Goal: Information Seeking & Learning: Learn about a topic

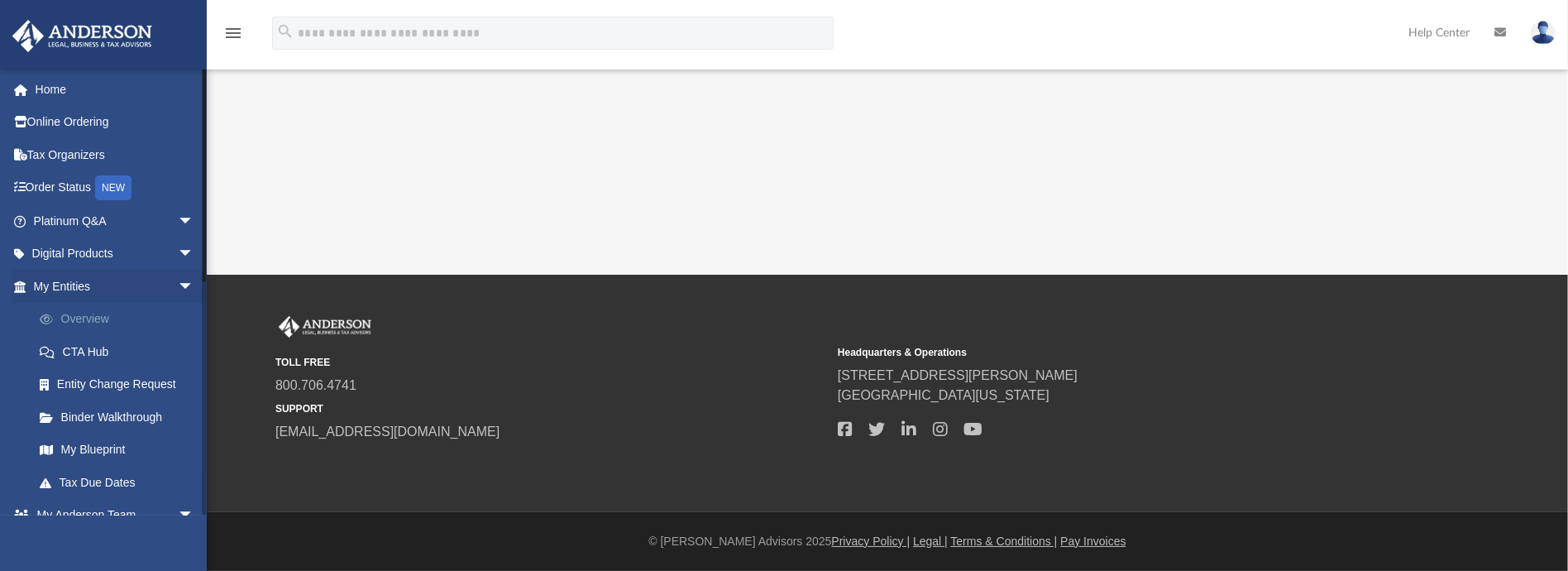
scroll to position [28, 0]
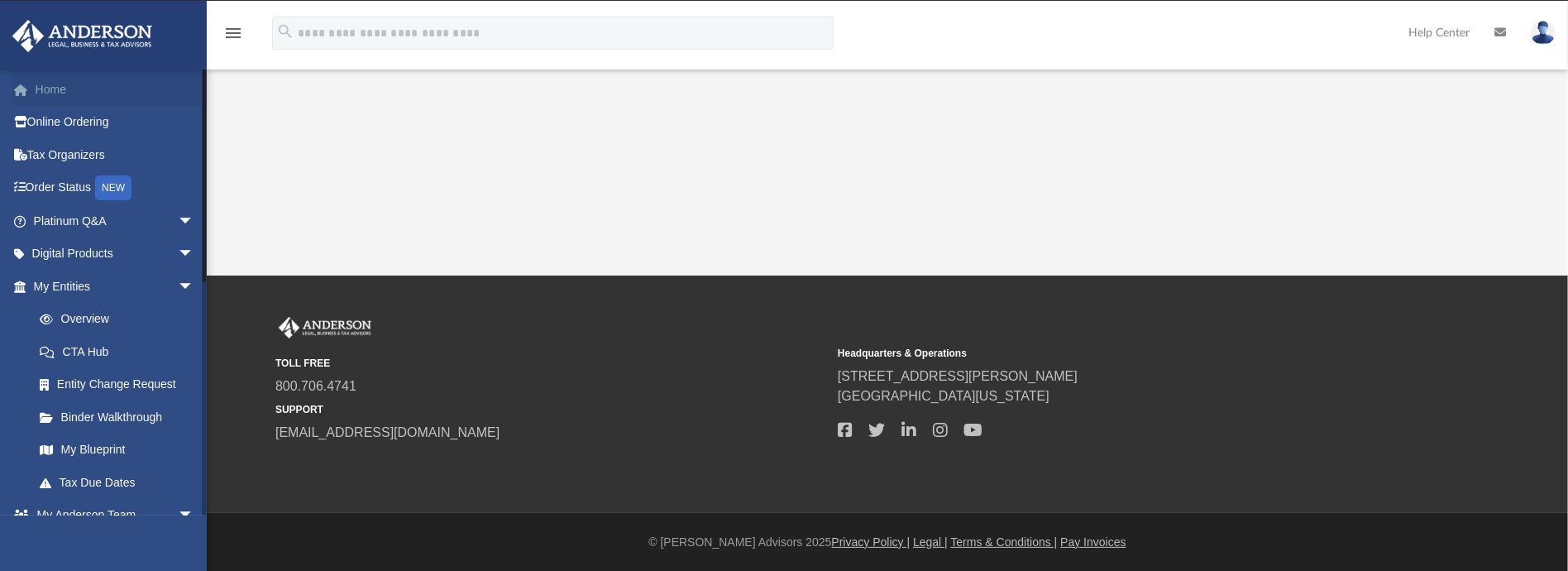
click at [59, 86] on link "Home" at bounding box center [115, 89] width 207 height 33
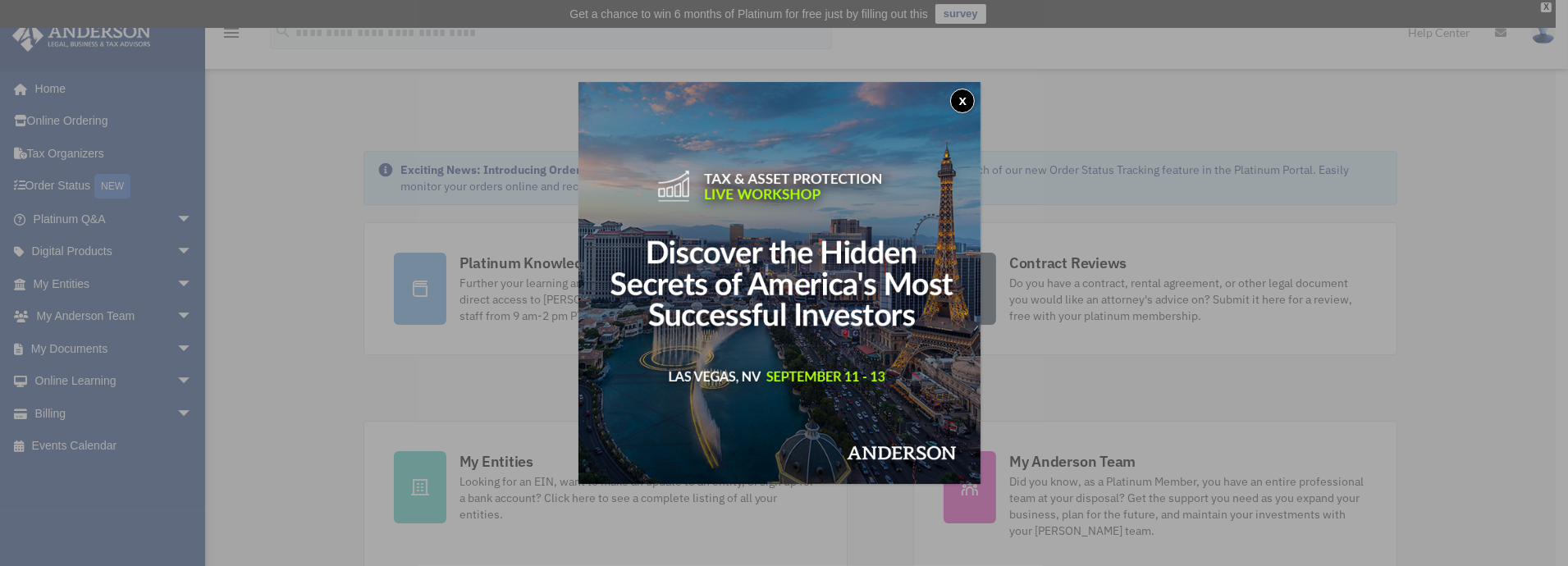
click at [965, 101] on button "x" at bounding box center [962, 101] width 25 height 25
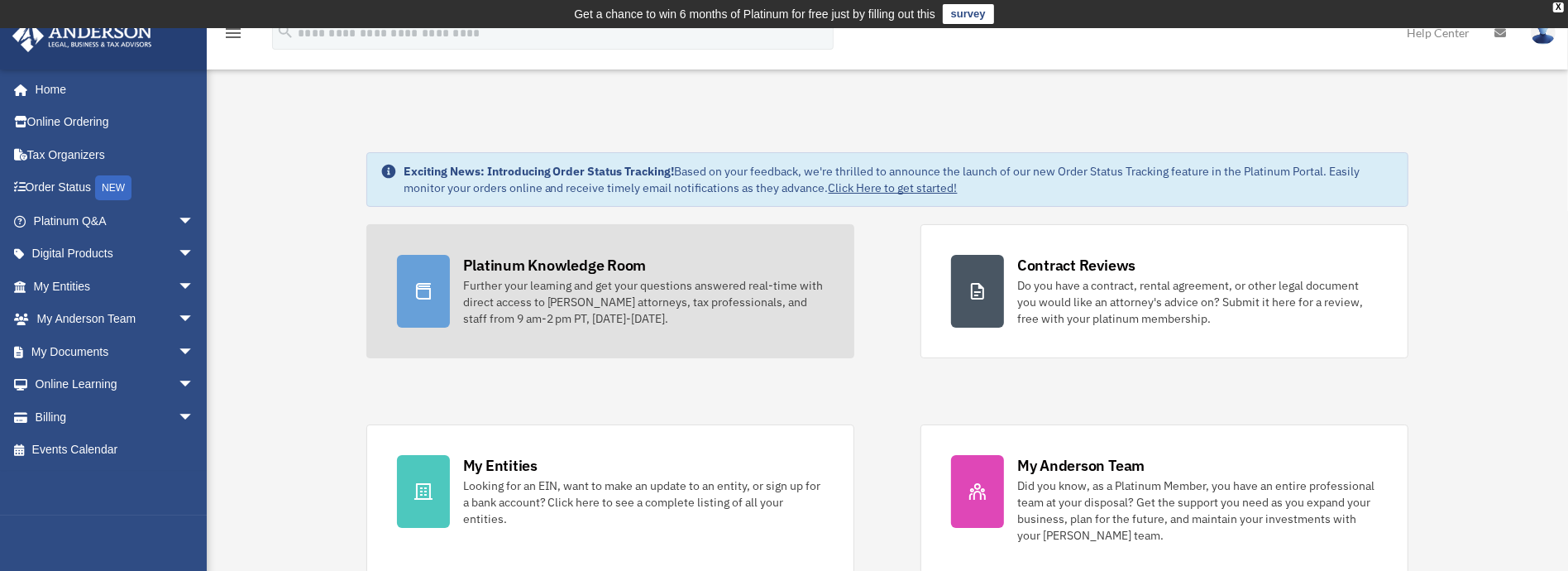
click at [552, 263] on div "Platinum Knowledge Room" at bounding box center [555, 265] width 183 height 20
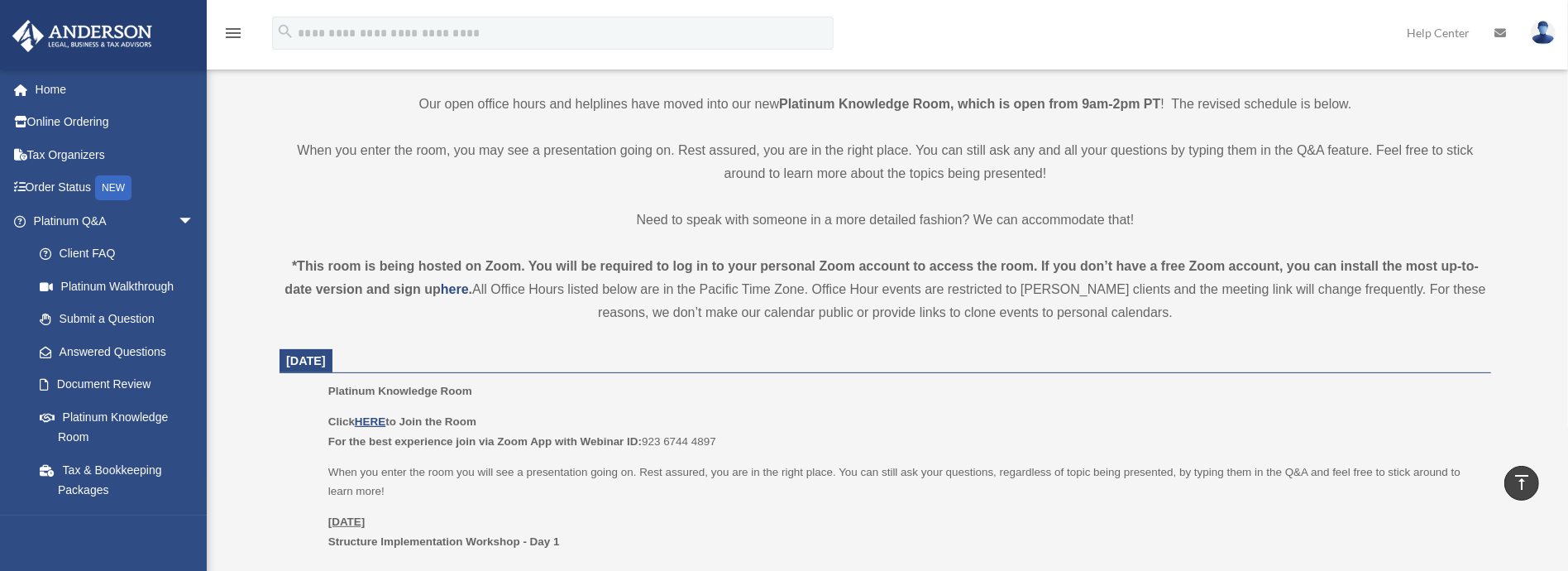
scroll to position [496, 0]
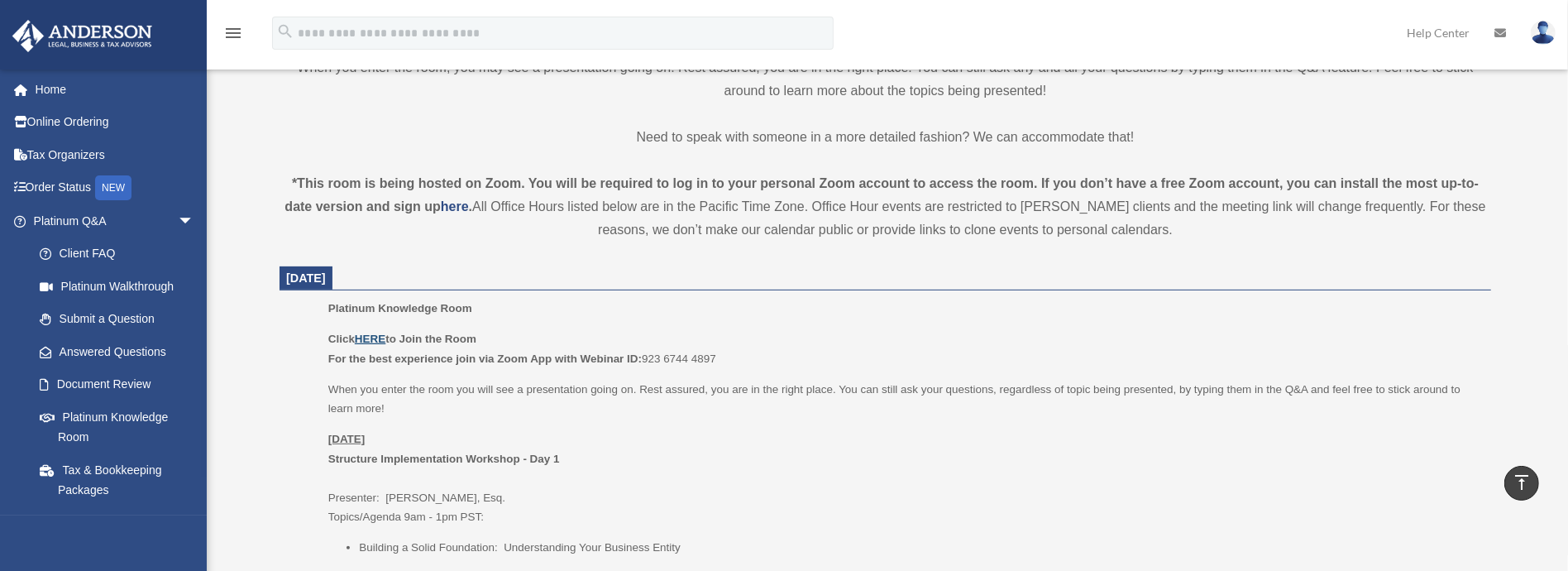
click at [372, 337] on u "HERE" at bounding box center [370, 339] width 30 height 12
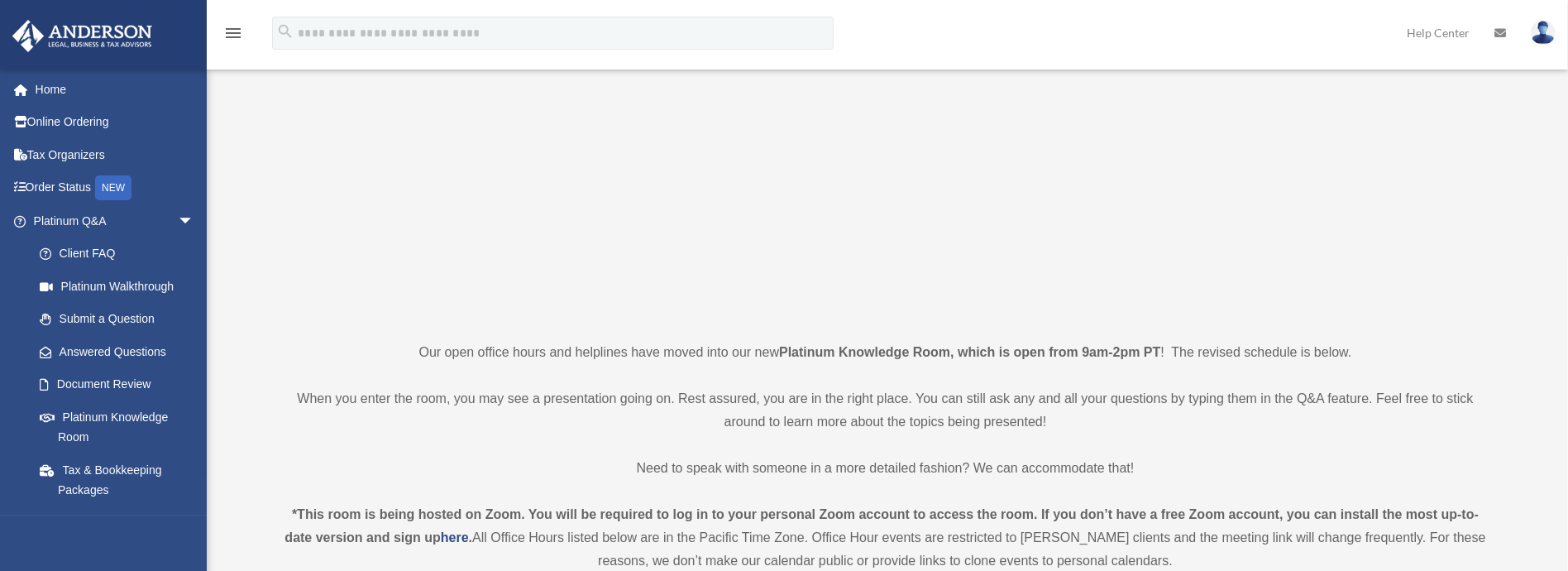
scroll to position [0, 0]
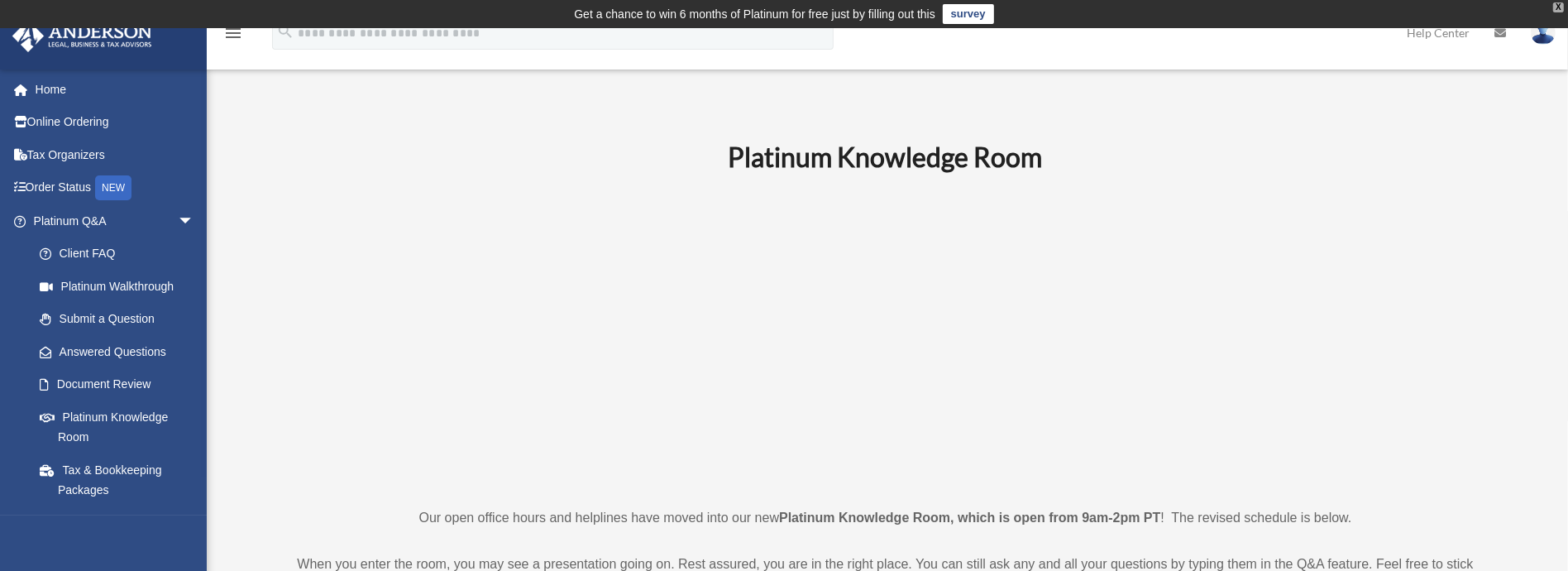
click at [1560, 6] on div "X" at bounding box center [1559, 7] width 11 height 10
